Goal: Check status: Check status

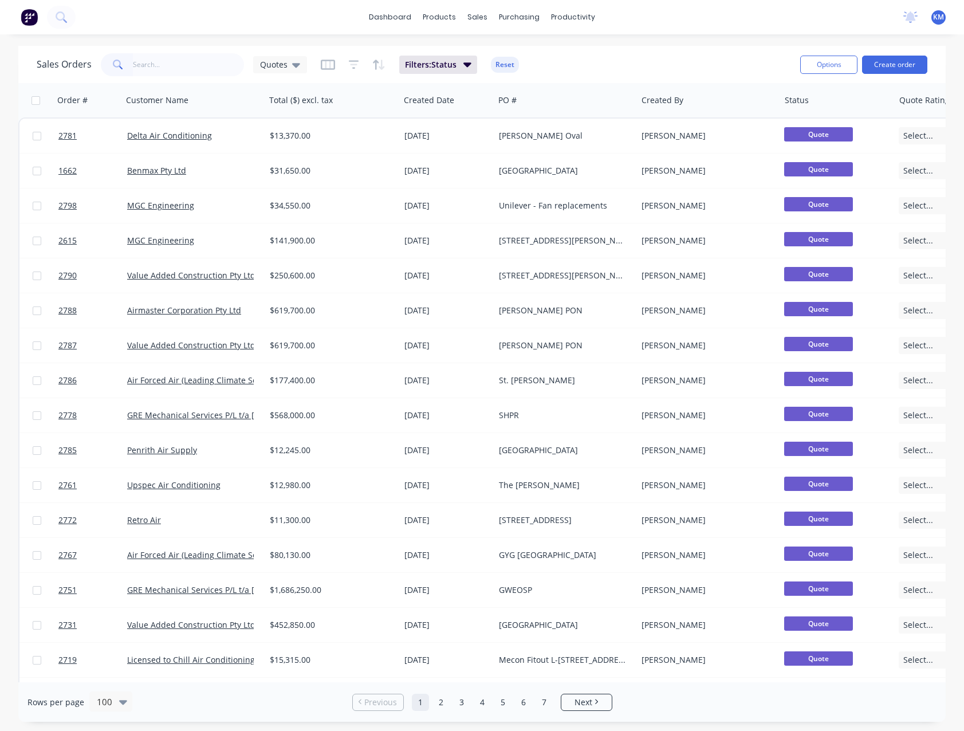
click at [198, 67] on input "text" at bounding box center [189, 64] width 112 height 23
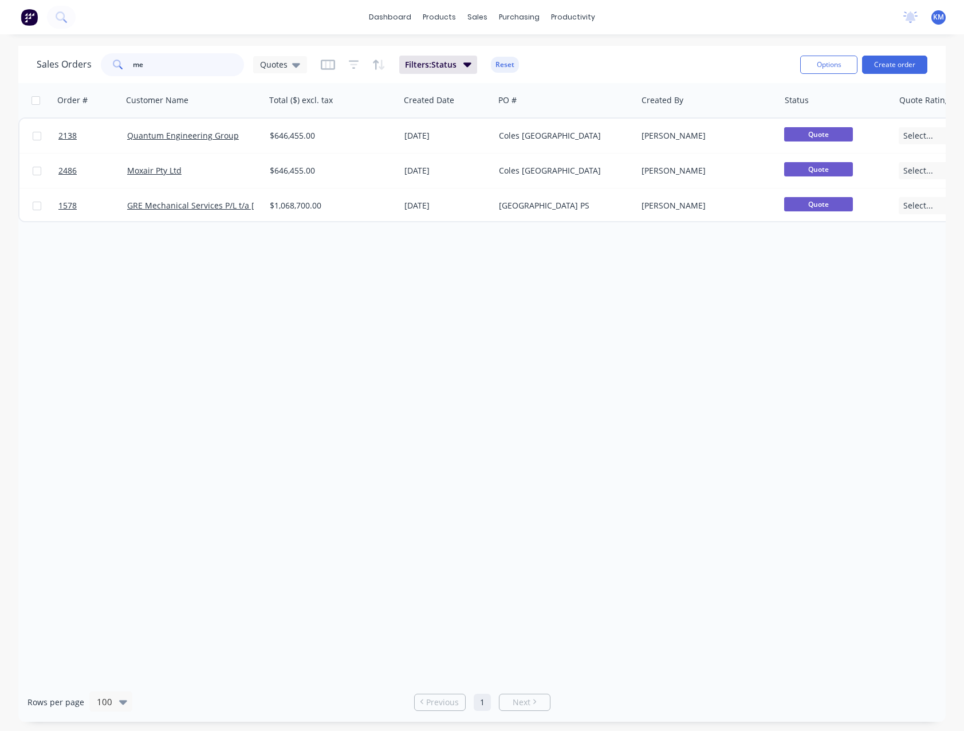
type input "m"
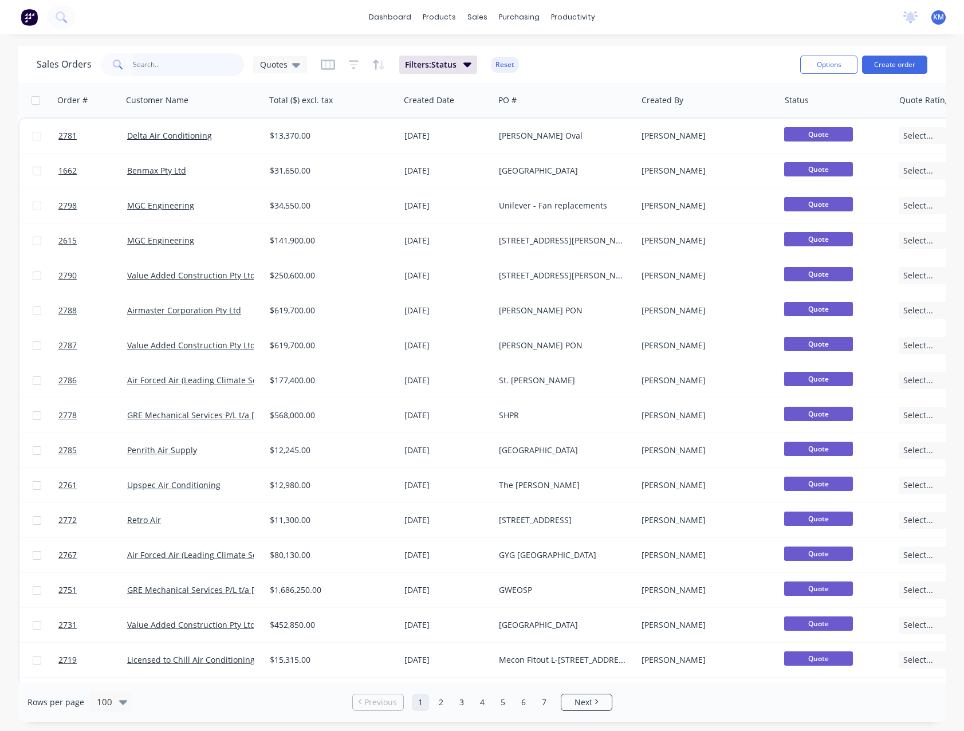
click at [148, 66] on input "text" at bounding box center [189, 64] width 112 height 23
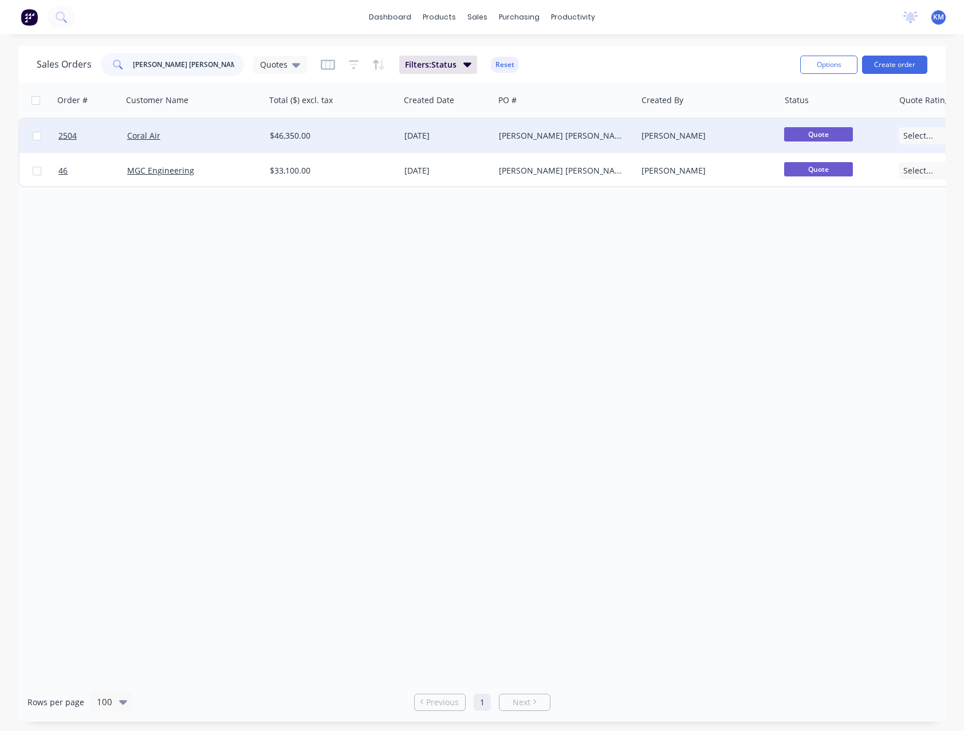
type input "[PERSON_NAME] [PERSON_NAME]"
click at [319, 135] on div "$46,350.00" at bounding box center [329, 135] width 119 height 11
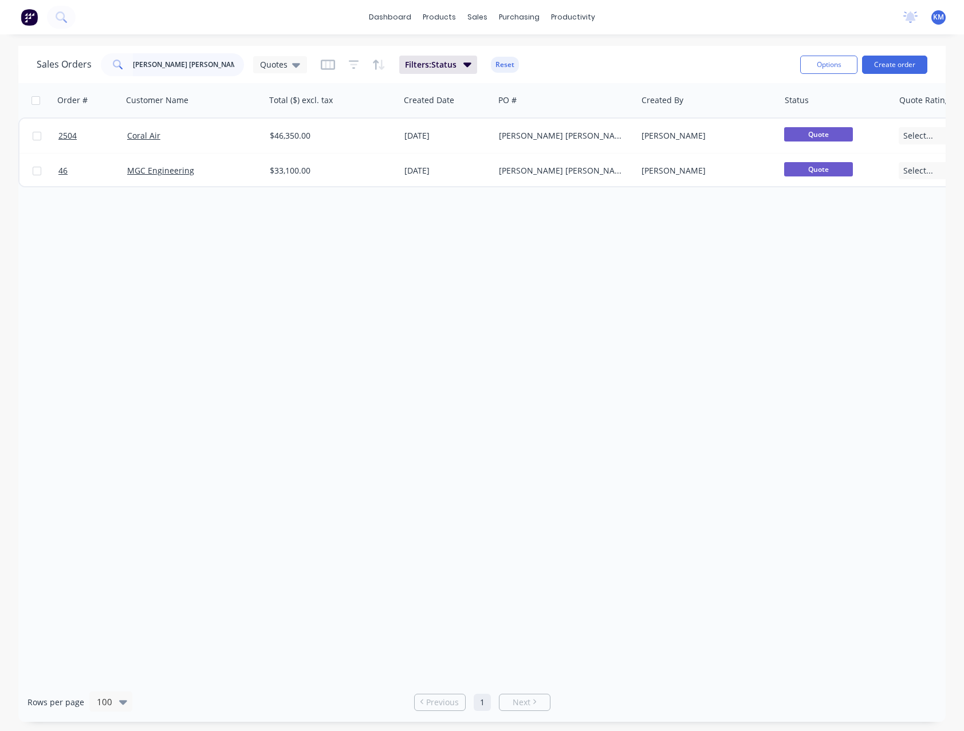
click at [182, 73] on input "[PERSON_NAME] [PERSON_NAME]" at bounding box center [189, 64] width 112 height 23
type input "r"
